Goal: Find specific page/section: Find specific page/section

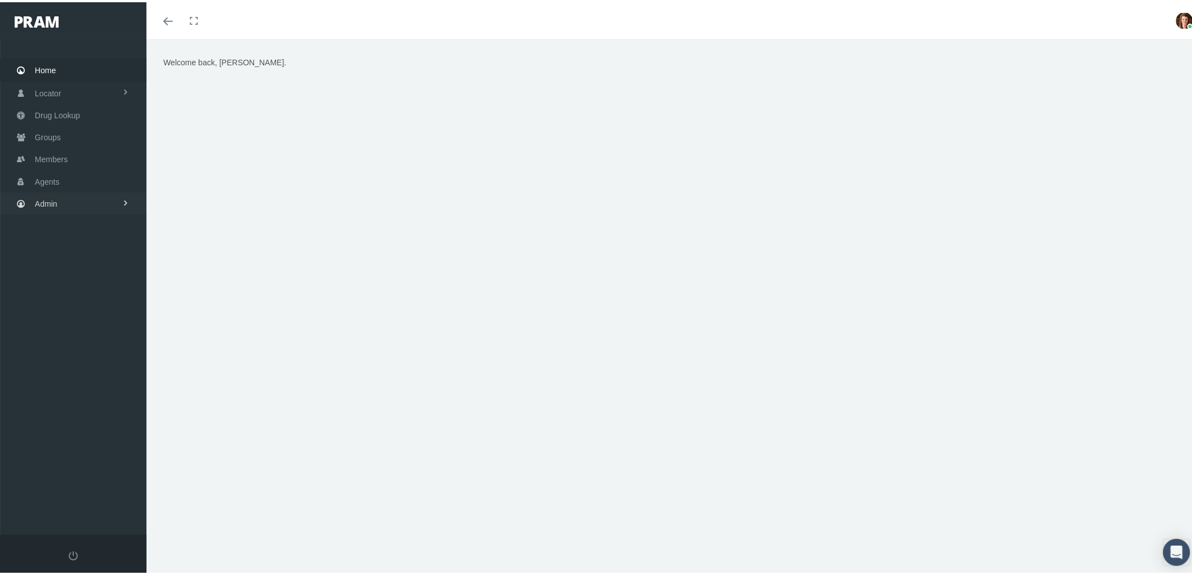
click at [60, 203] on link "Admin" at bounding box center [73, 201] width 147 height 22
click at [77, 286] on span "Group Billing" at bounding box center [68, 288] width 45 height 19
click at [87, 367] on link "Payments" at bounding box center [73, 371] width 147 height 20
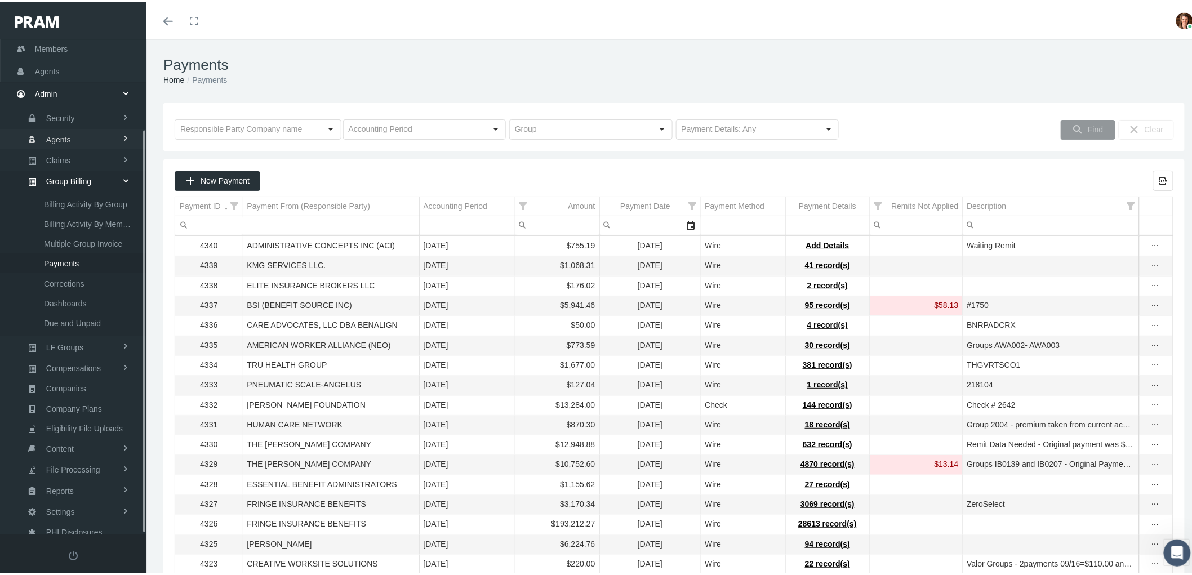
click at [64, 150] on span "Claims" at bounding box center [58, 158] width 24 height 19
click at [79, 233] on span "ACA Claims Invoices" at bounding box center [80, 239] width 73 height 19
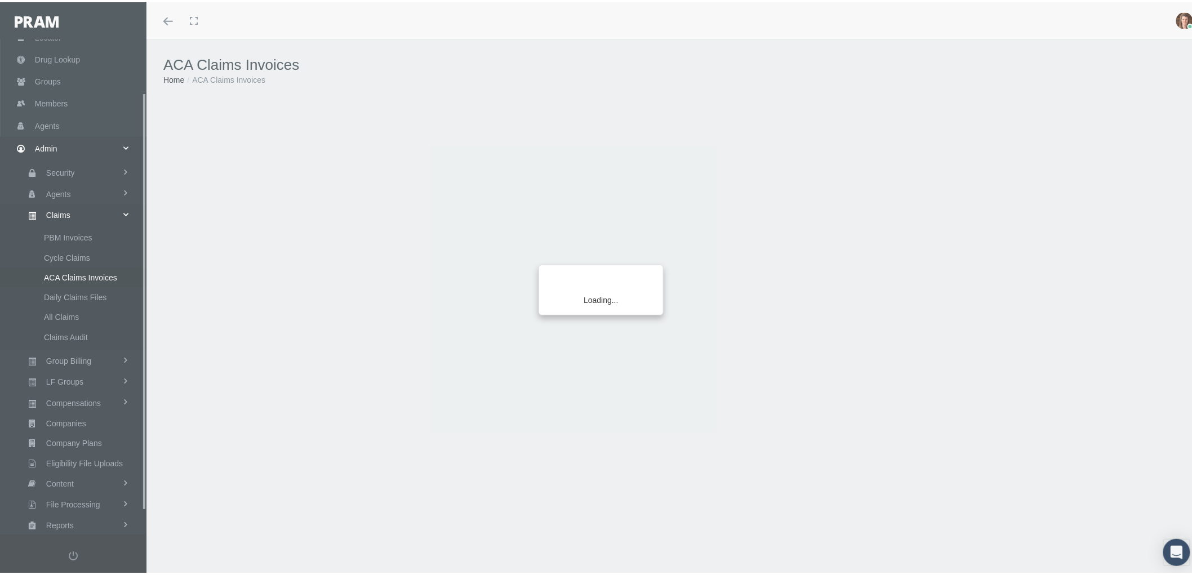
scroll to position [90, 0]
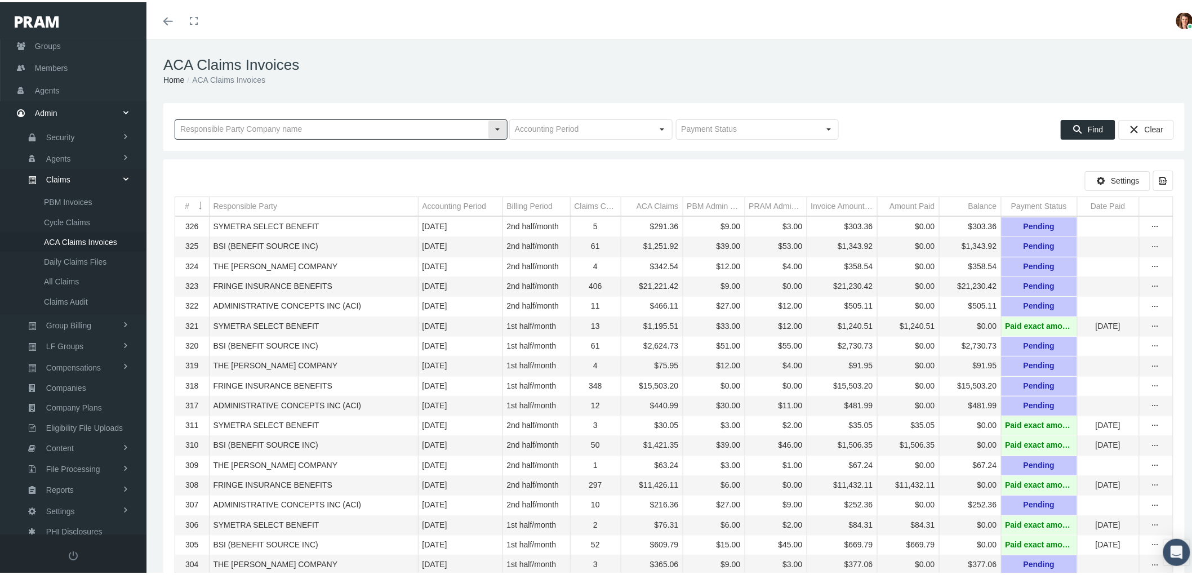
click at [254, 130] on input "text" at bounding box center [331, 127] width 313 height 19
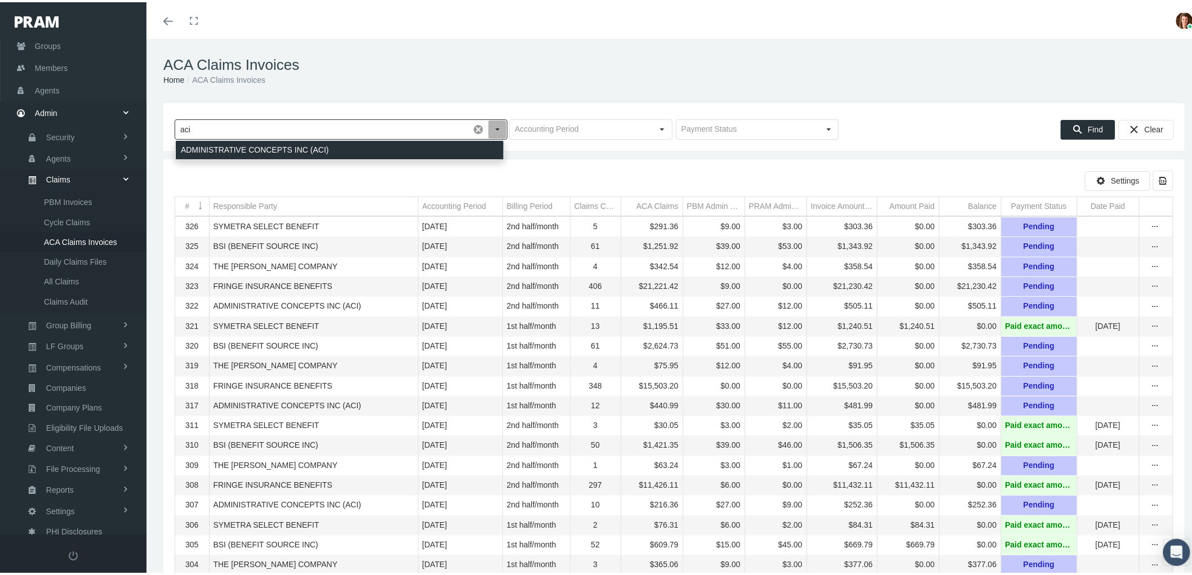
drag, startPoint x: 259, startPoint y: 139, endPoint x: 289, endPoint y: 148, distance: 31.4
click at [259, 140] on div "ADMINISTRATIVE CONCEPTS INC (ACI)" at bounding box center [340, 148] width 328 height 19
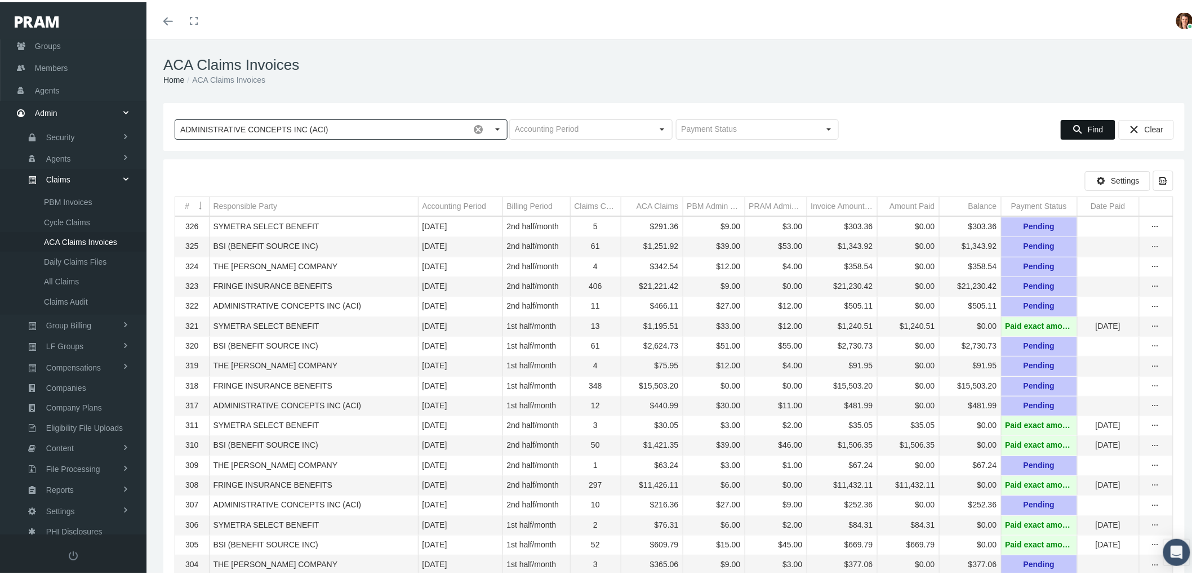
type input "ADMINISTRATIVE CONCEPTS INC (ACI)"
click at [1088, 130] on span "Find" at bounding box center [1095, 127] width 15 height 9
